Goal: Transaction & Acquisition: Download file/media

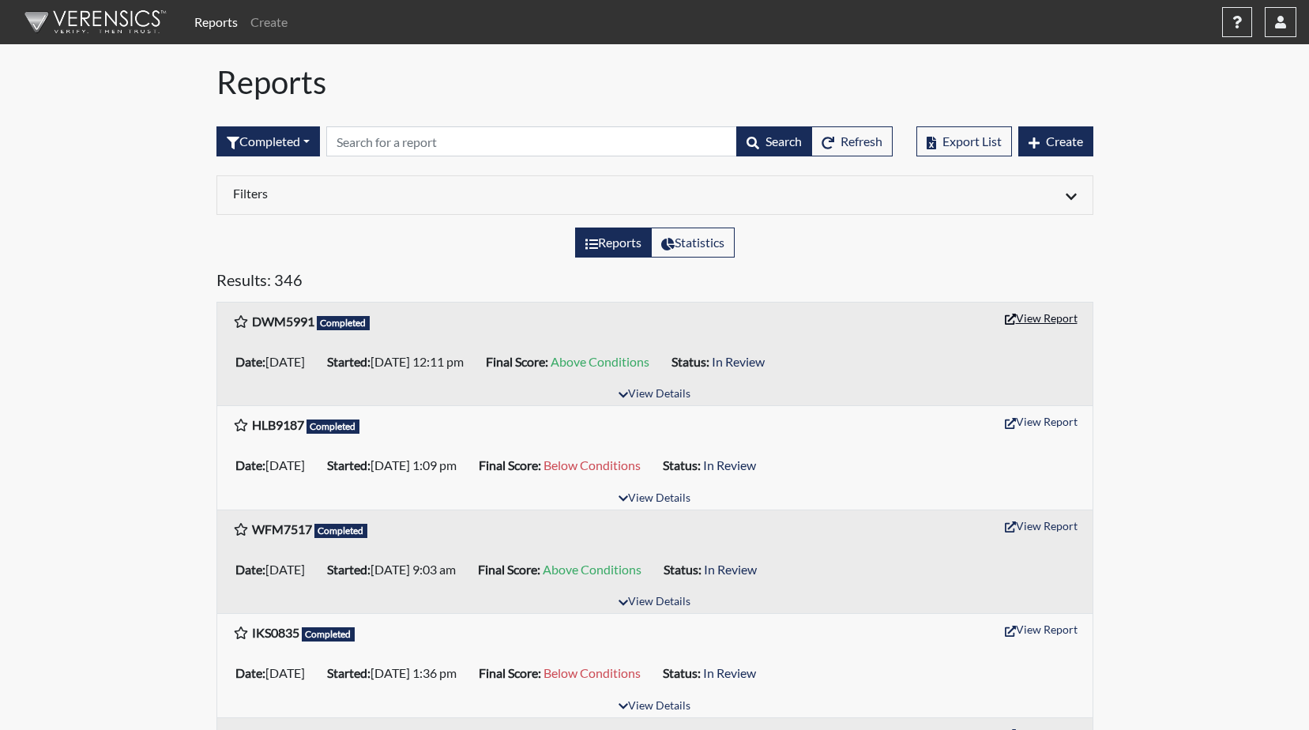
click at [1048, 324] on button "View Report" at bounding box center [1041, 318] width 87 height 24
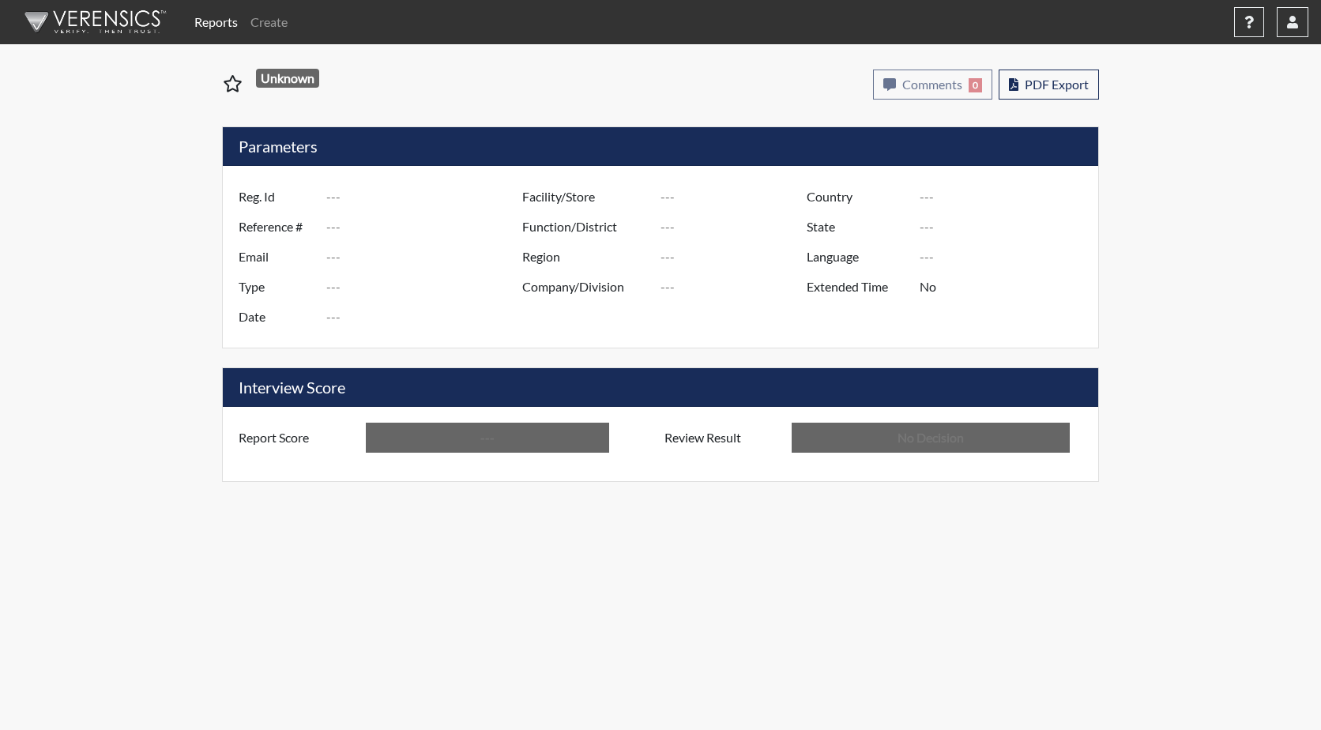
type input "DWM5991"
type input "51339"
type input "---"
type input "Corrections Pre-Employment"
type input "Sep 17, 2025"
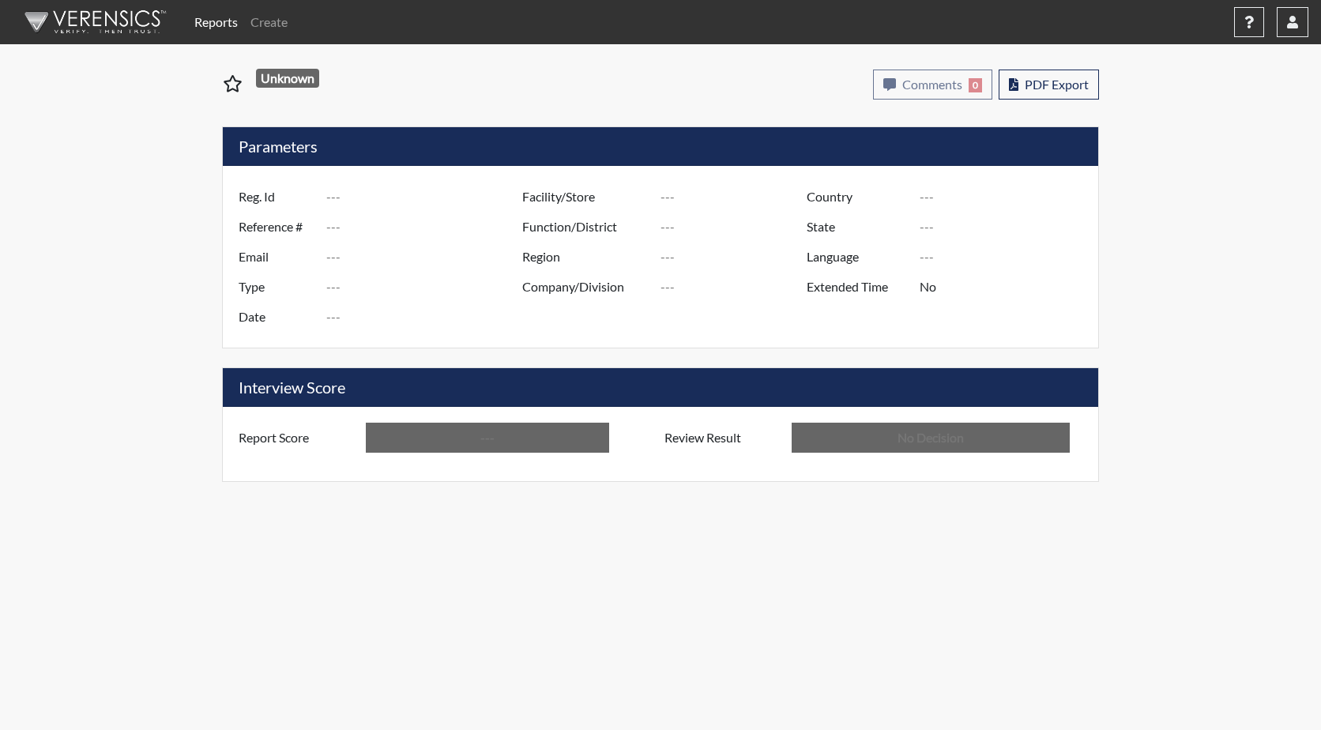
type input "GD&CP SMU*+"
type input "[GEOGRAPHIC_DATA]"
type input "[US_STATE]"
type input "English"
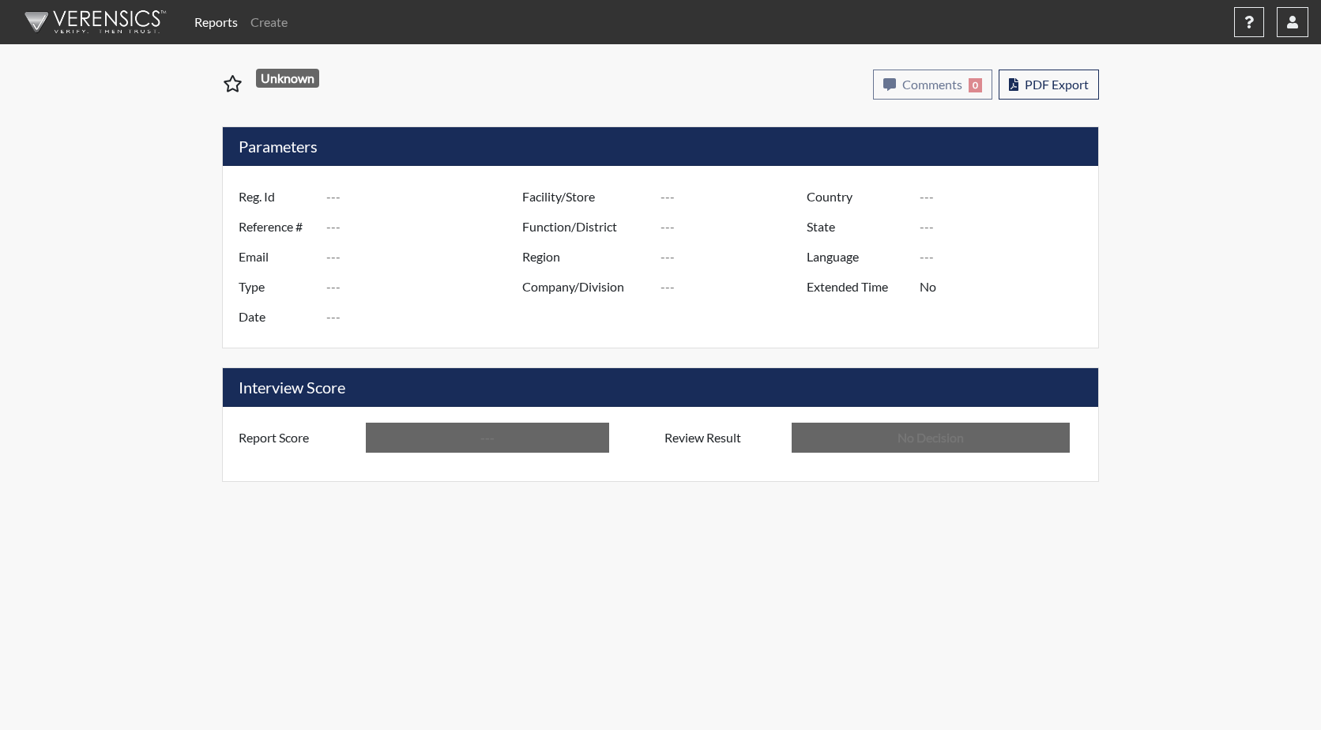
type input "Above Conditions"
type input "In Review"
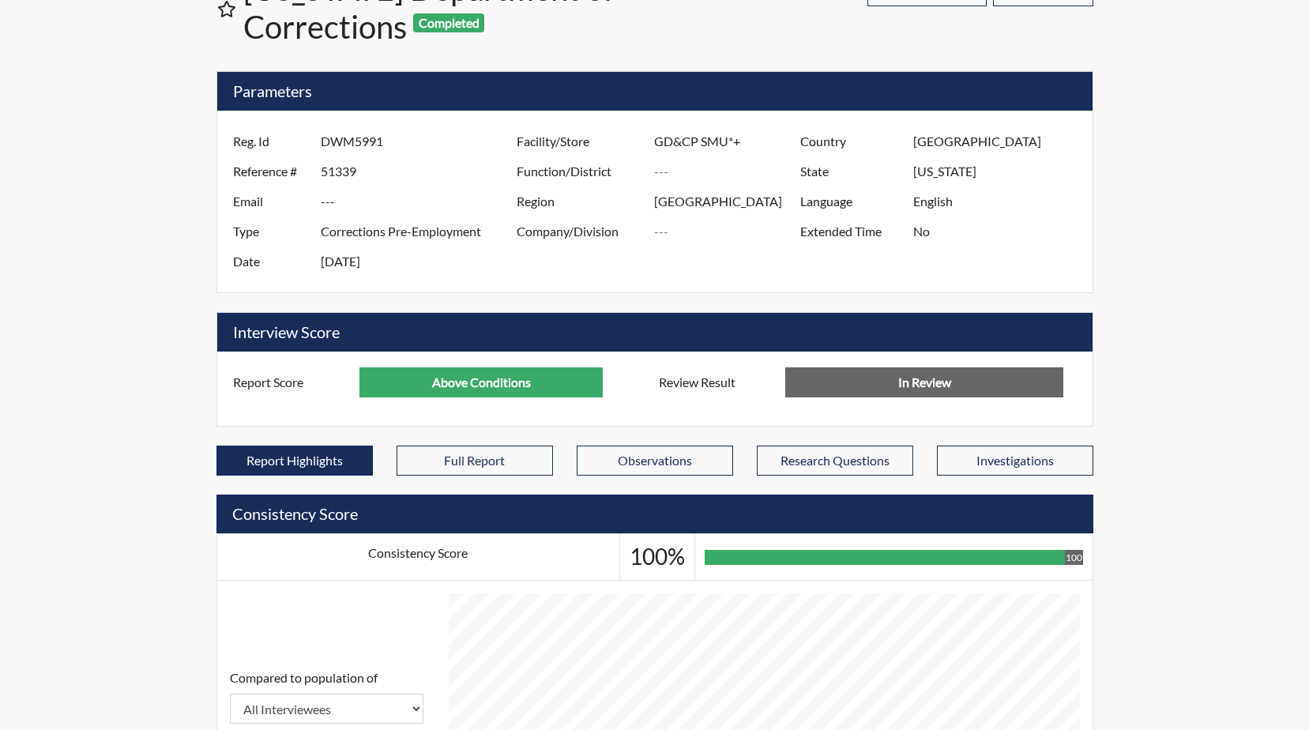
scroll to position [79, 0]
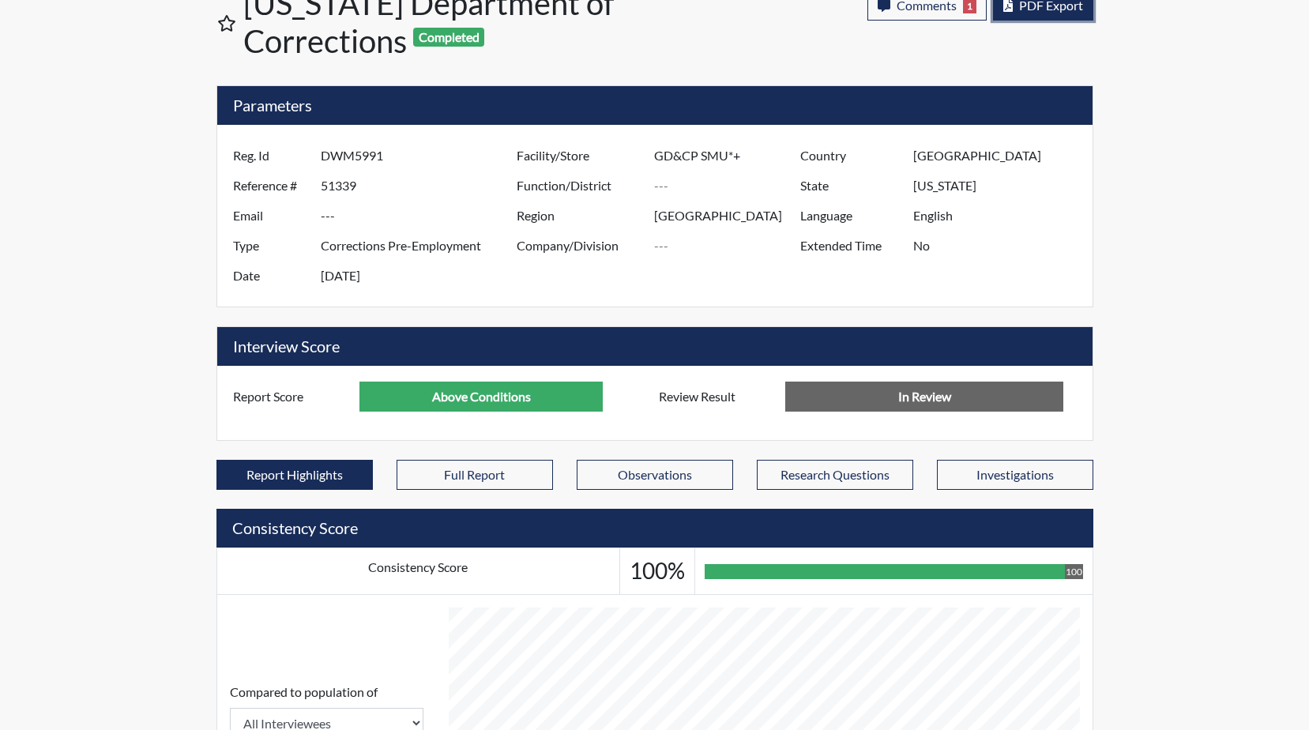
click at [1038, 10] on span "PDF Export" at bounding box center [1051, 5] width 64 height 15
